Goal: Navigation & Orientation: Find specific page/section

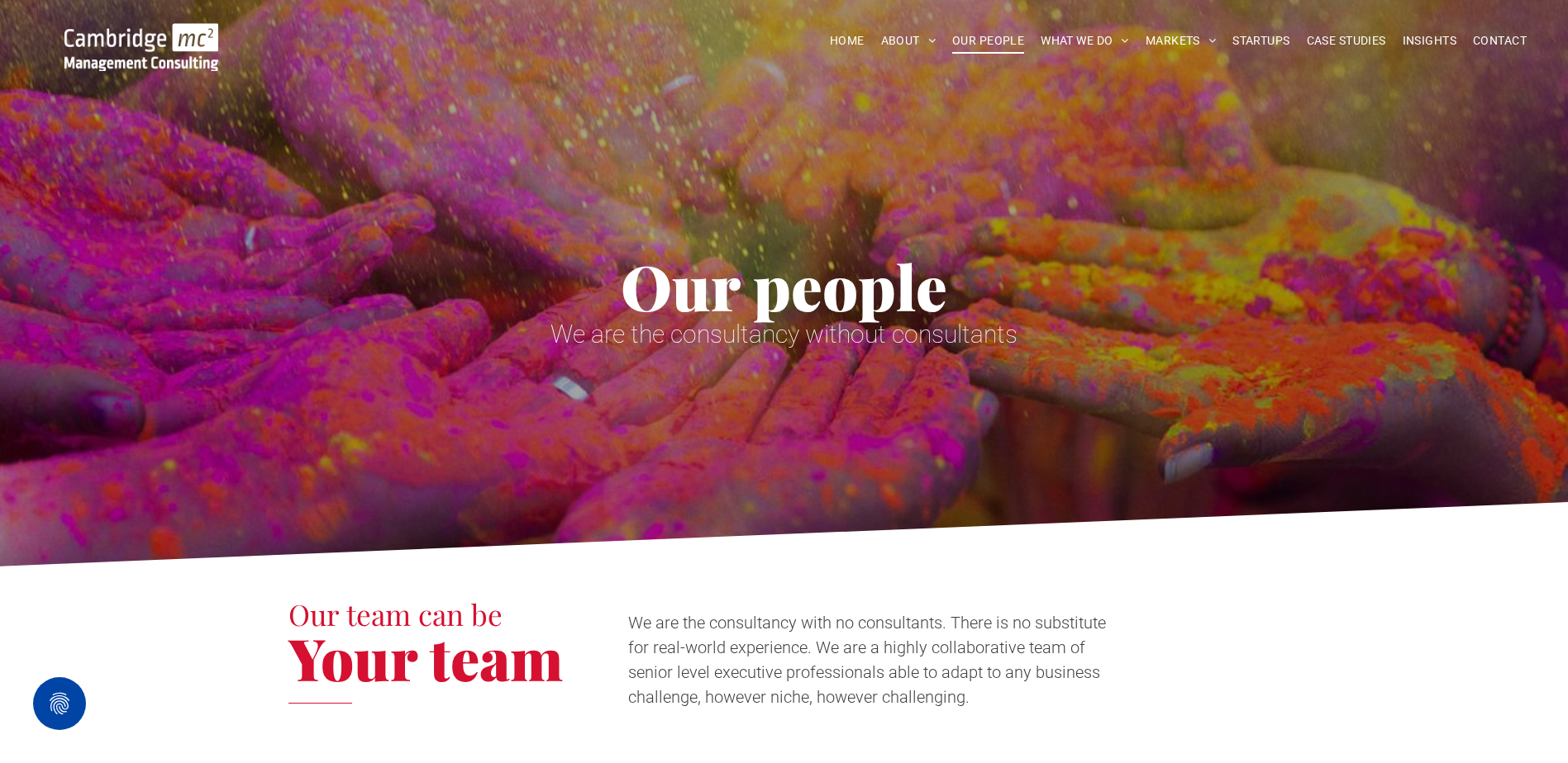
click at [970, 41] on span "OUR PEOPLE" at bounding box center [988, 40] width 72 height 25
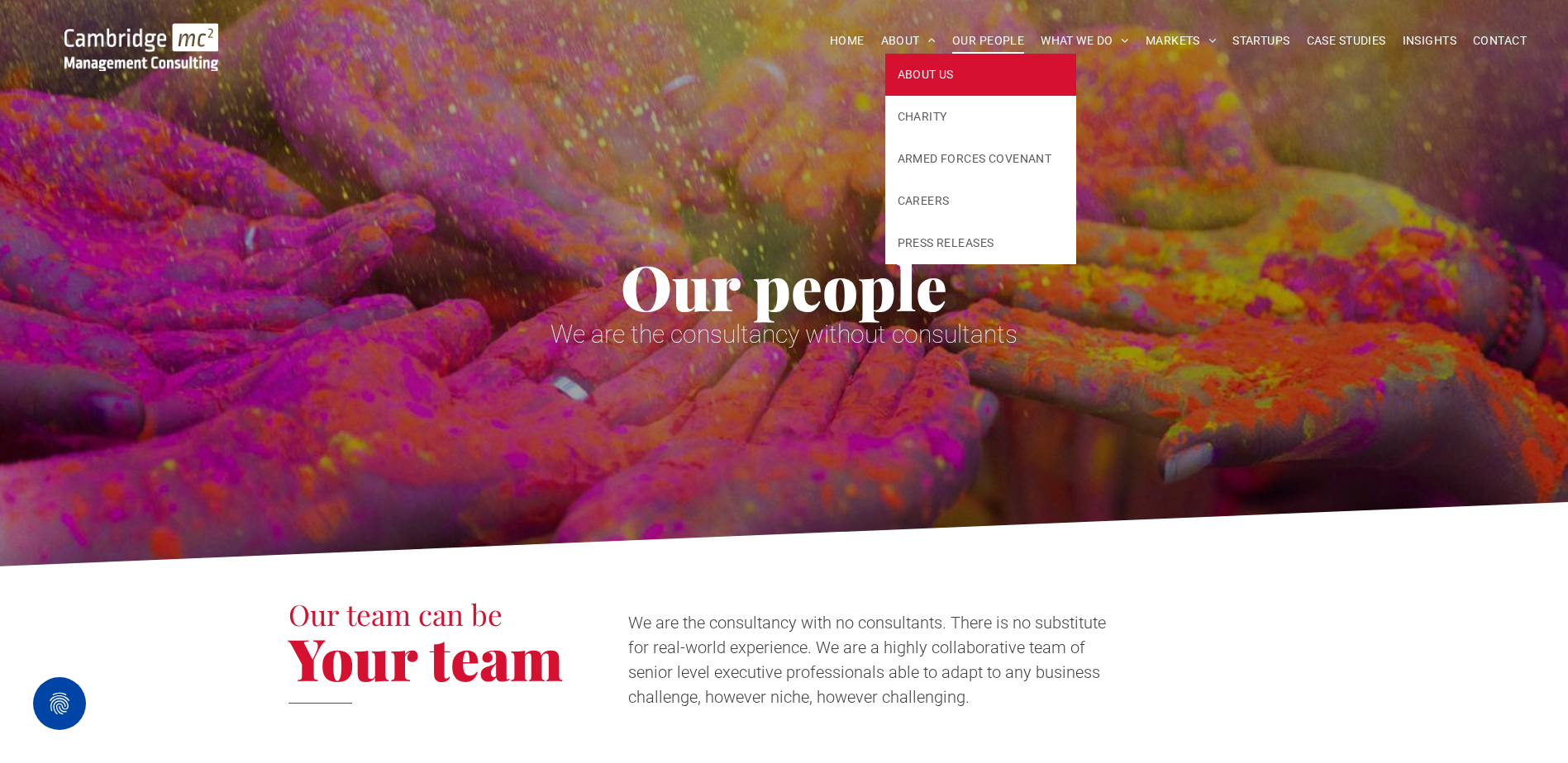
click at [891, 70] on link "ABOUT US" at bounding box center [980, 74] width 192 height 42
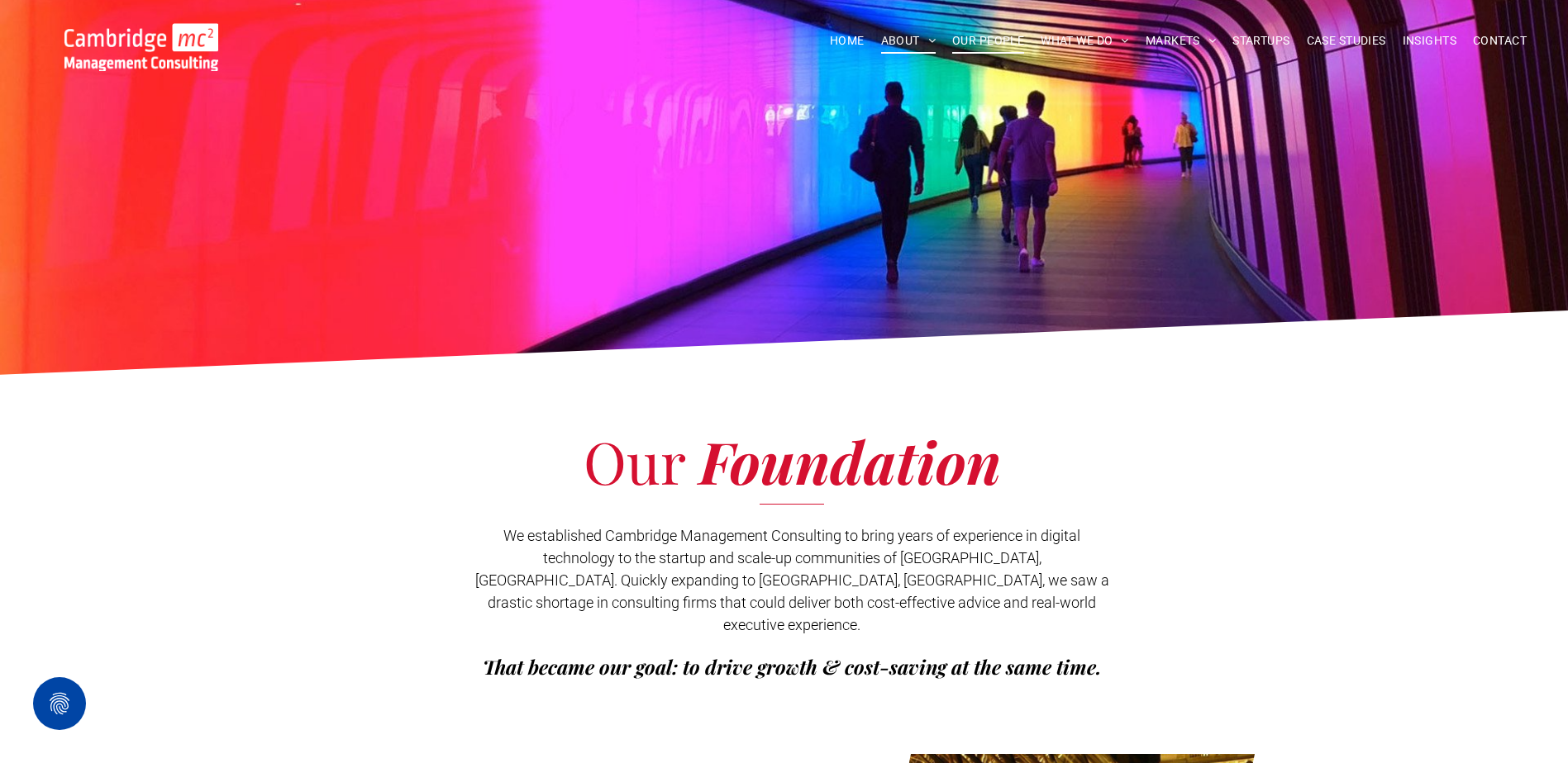
click at [970, 31] on span "OUR PEOPLE" at bounding box center [988, 40] width 72 height 25
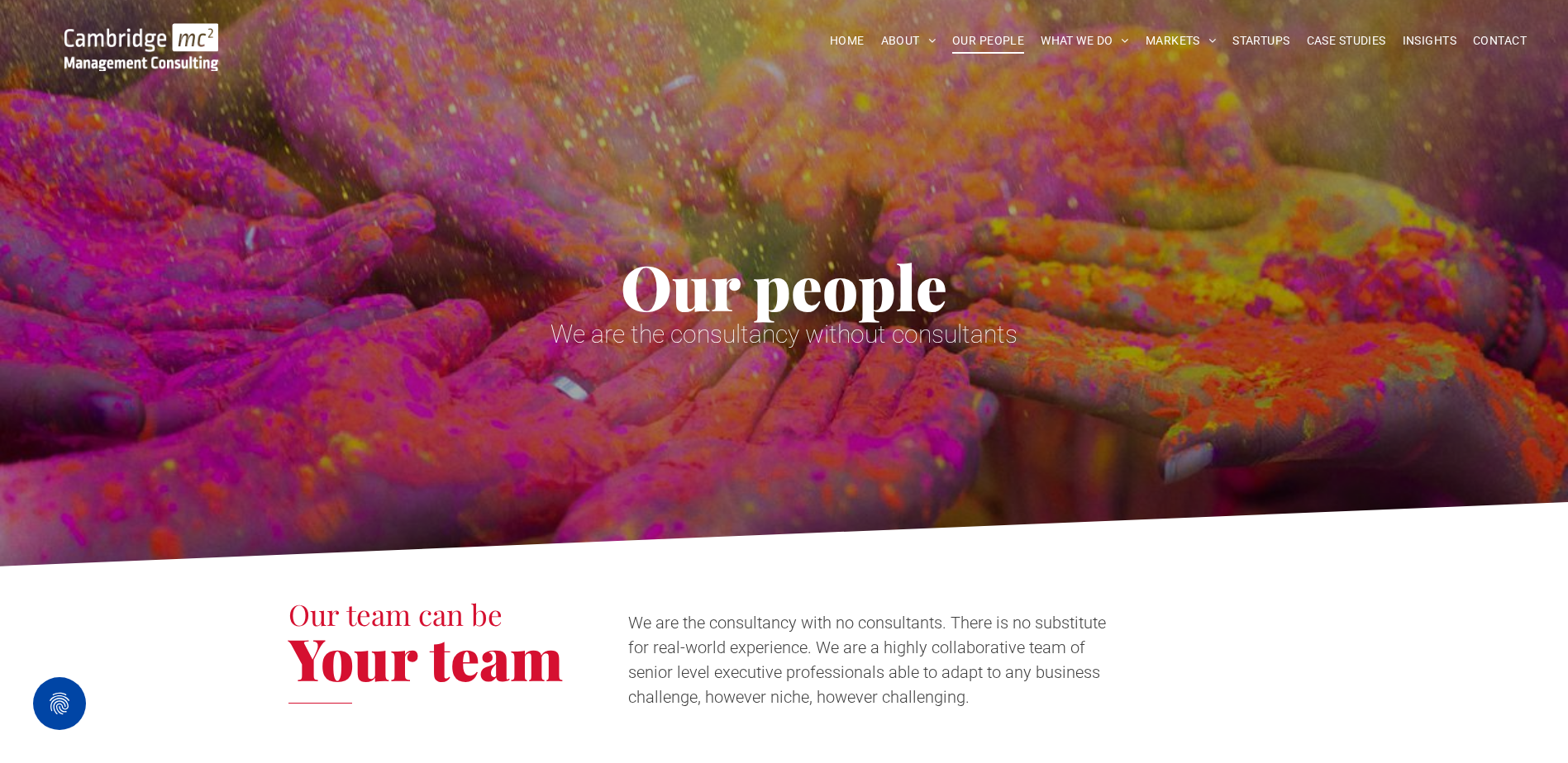
click at [966, 33] on span "OUR PEOPLE" at bounding box center [988, 40] width 72 height 25
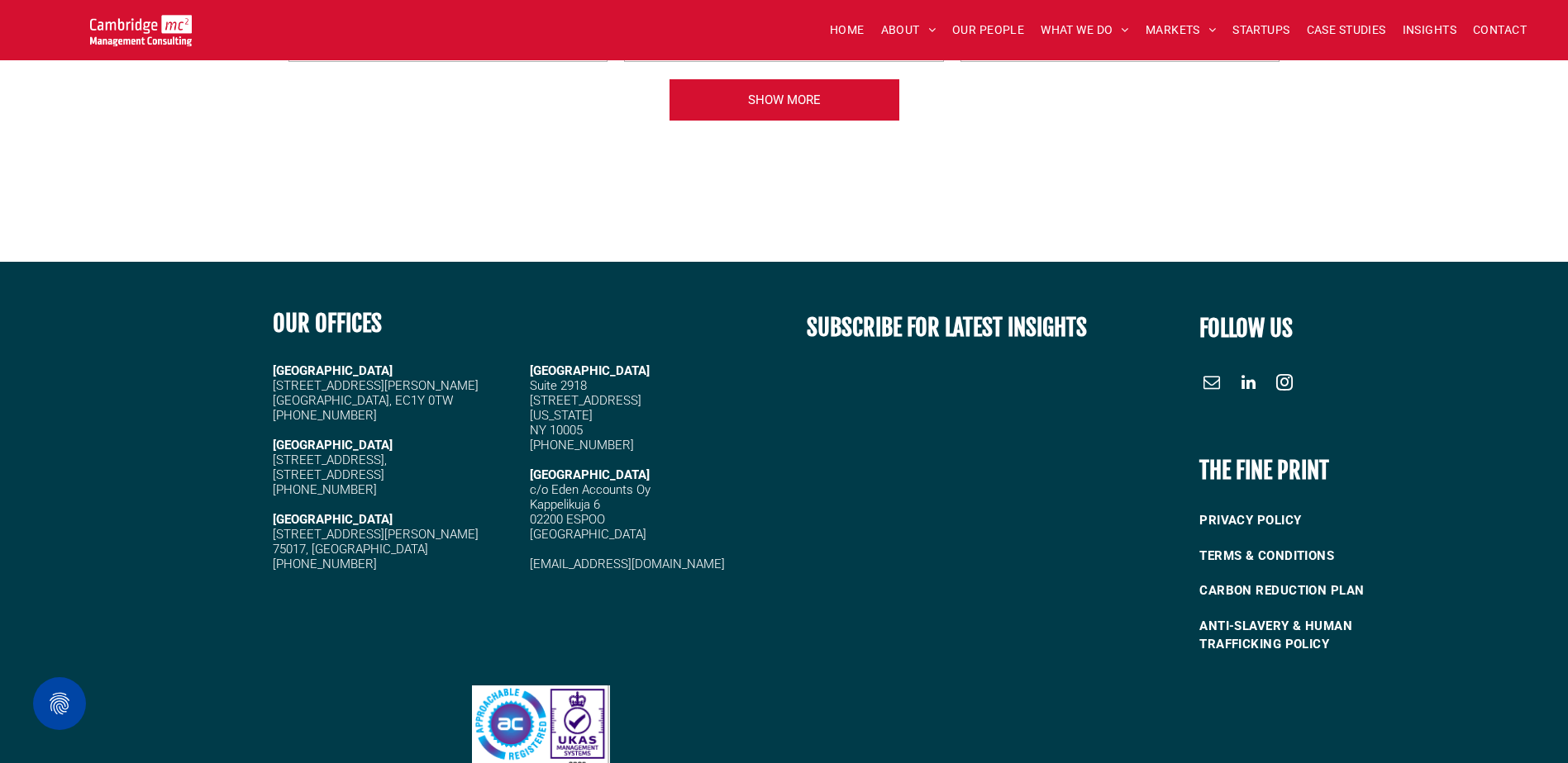
scroll to position [7053, 0]
